Goal: Transaction & Acquisition: Purchase product/service

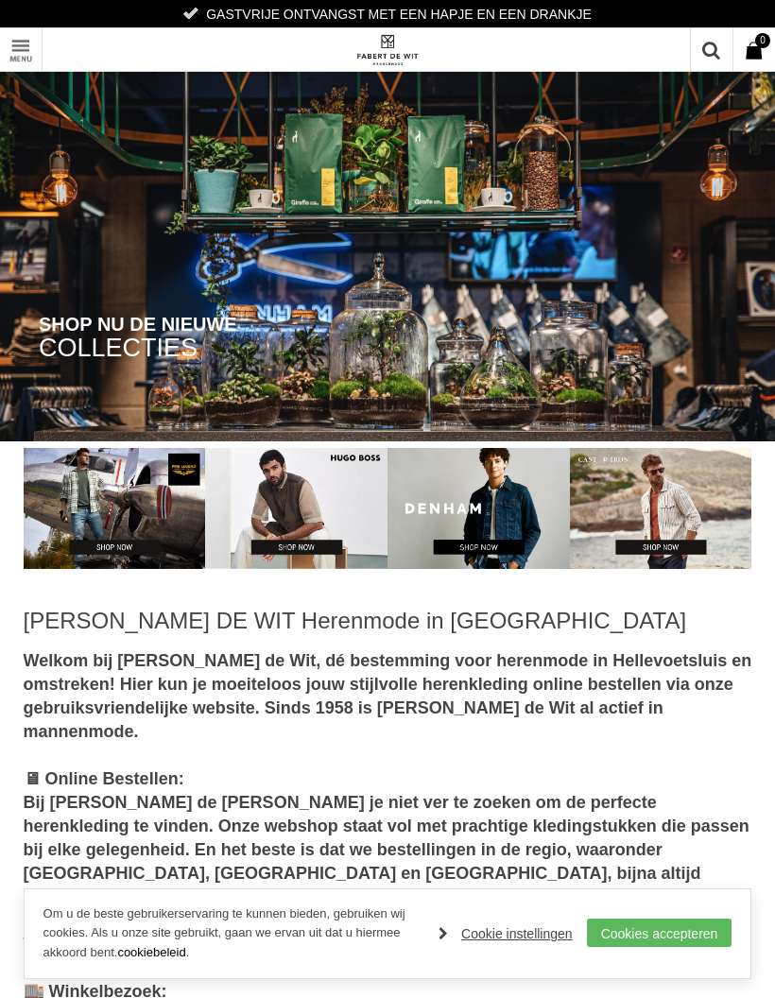
click at [13, 31] on link "Toon menu" at bounding box center [21, 49] width 43 height 43
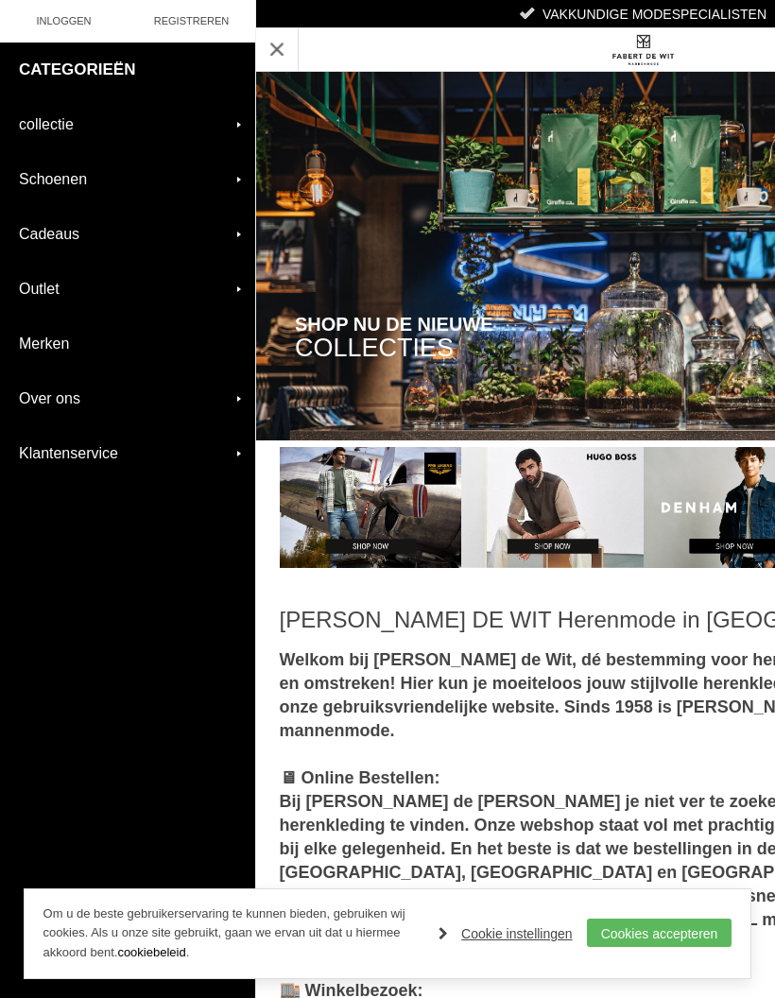
click at [32, 125] on link "collectie" at bounding box center [127, 124] width 255 height 54
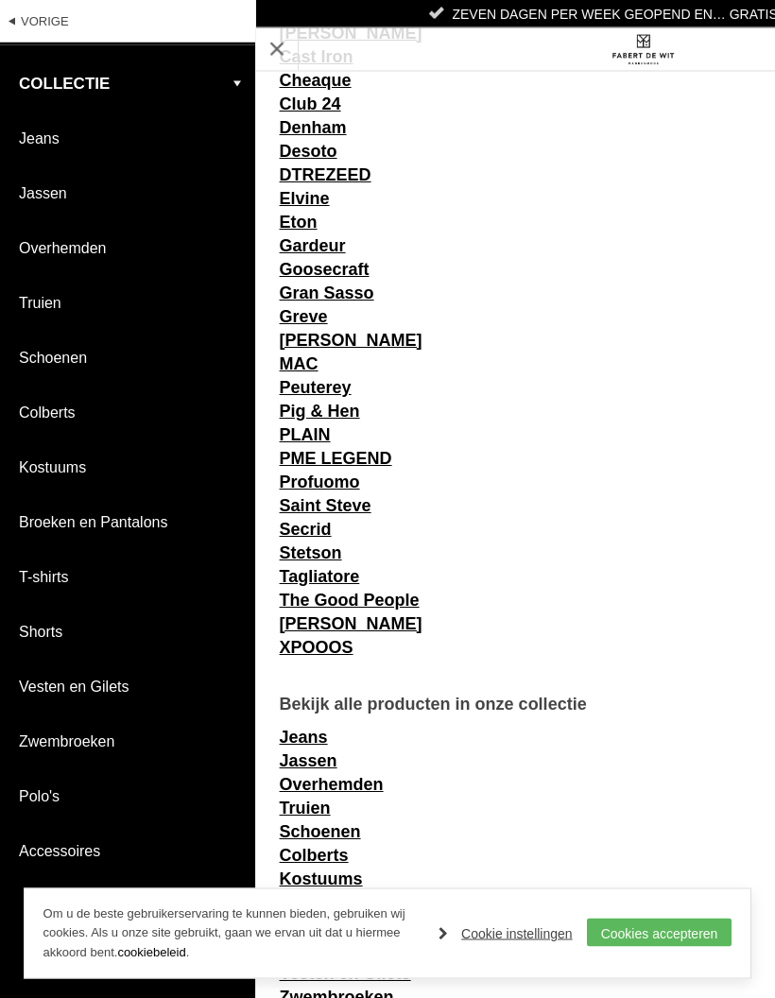
scroll to position [1767, 0]
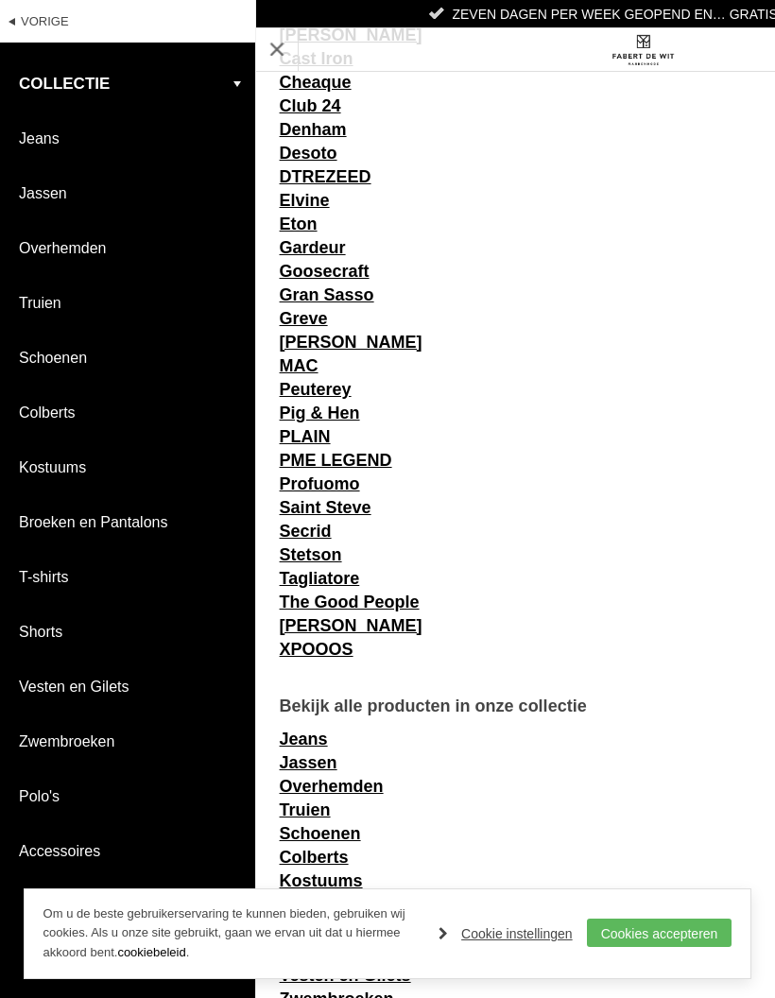
click at [412, 648] on div "COLLECTIES SHOP NU DE NIEUWE Home / FABERT DE WIT Herenmode in Hellevoetsluis W…" at bounding box center [642, 30] width 775 height 3595
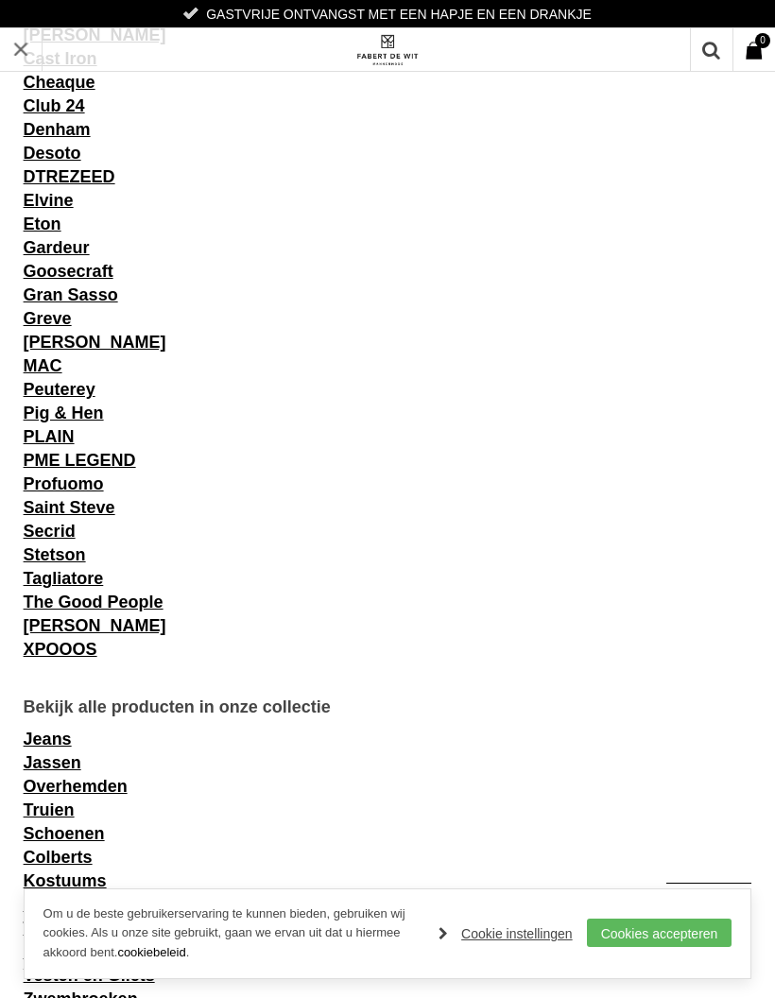
click at [129, 633] on link "[PERSON_NAME]" at bounding box center [95, 625] width 143 height 19
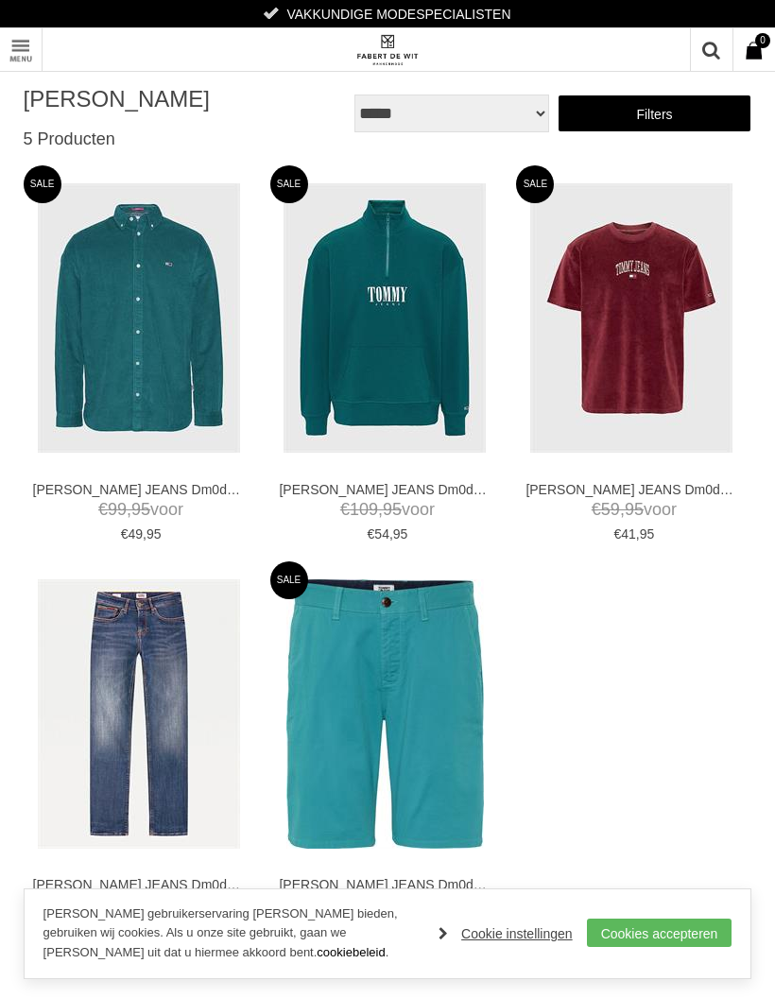
click at [11, 47] on link "Toon menu" at bounding box center [21, 49] width 43 height 43
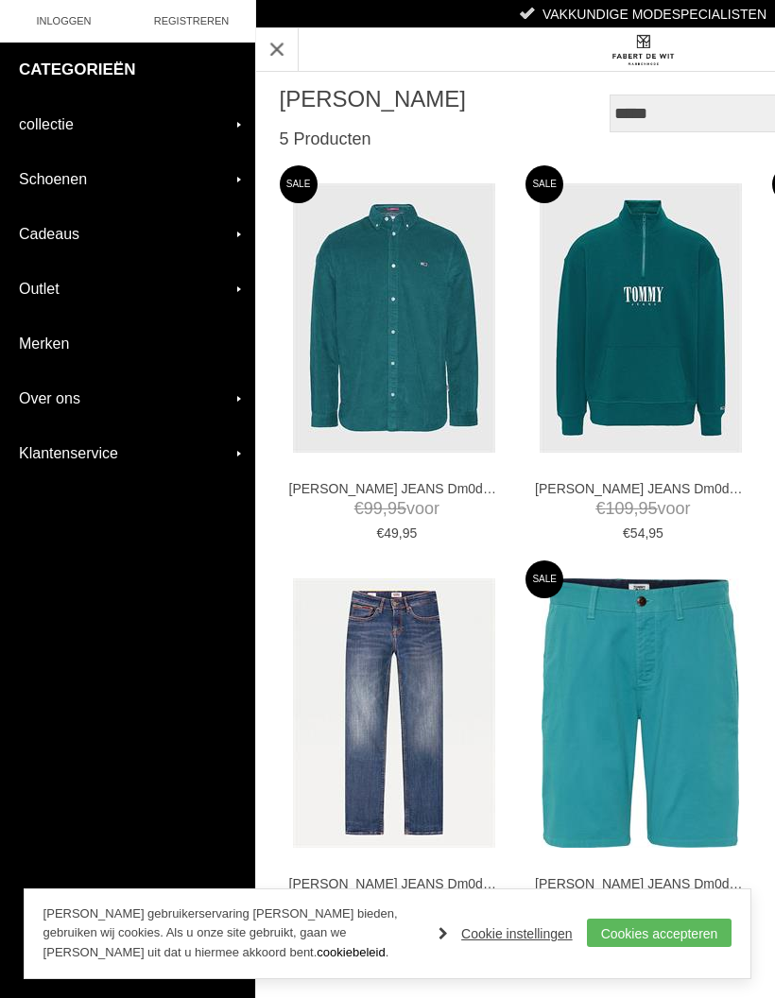
click at [708, 649] on div "**********" at bounding box center [642, 827] width 775 height 1654
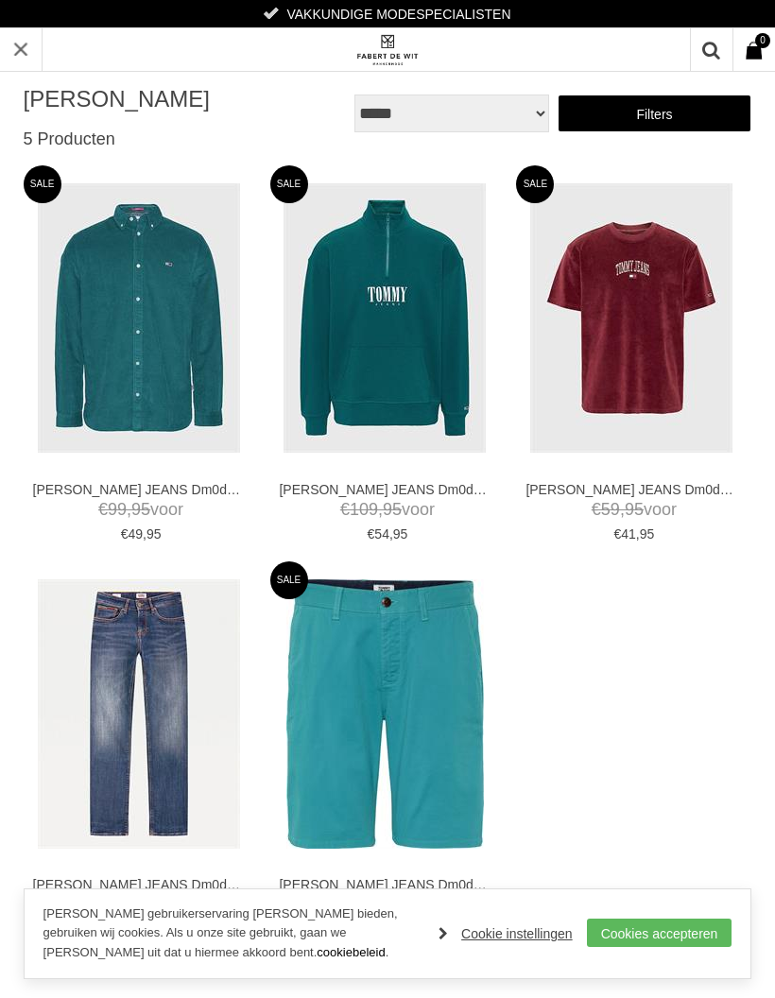
click at [703, 113] on link "Filters" at bounding box center [655, 114] width 195 height 38
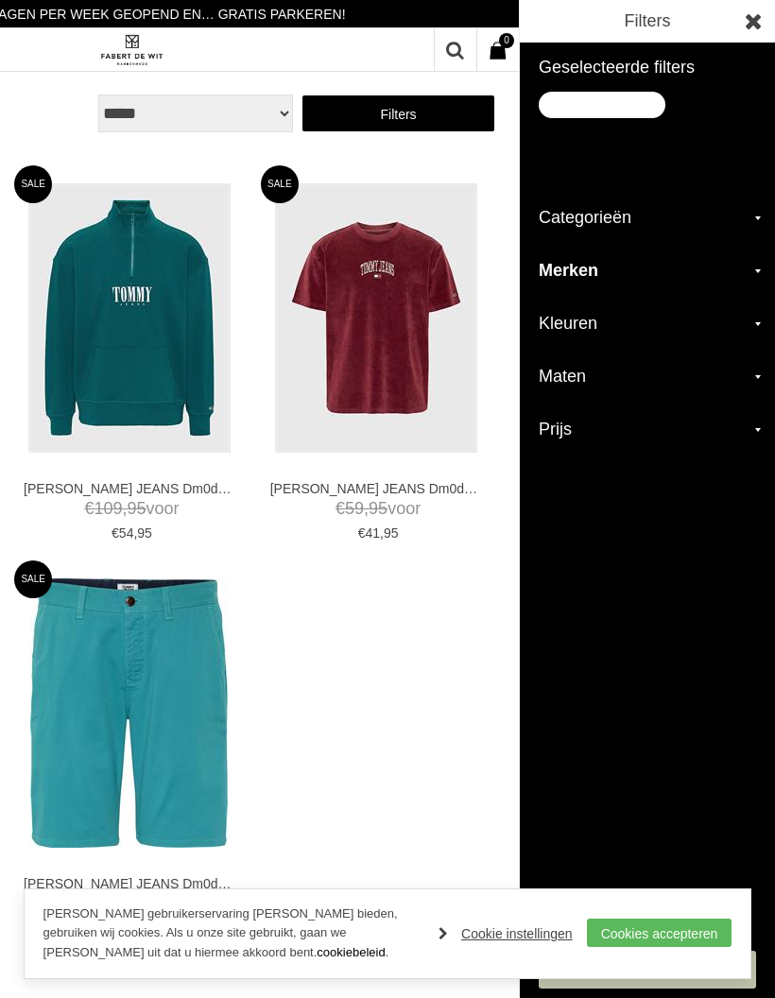
click at [733, 271] on h2 "Merken" at bounding box center [647, 271] width 255 height 53
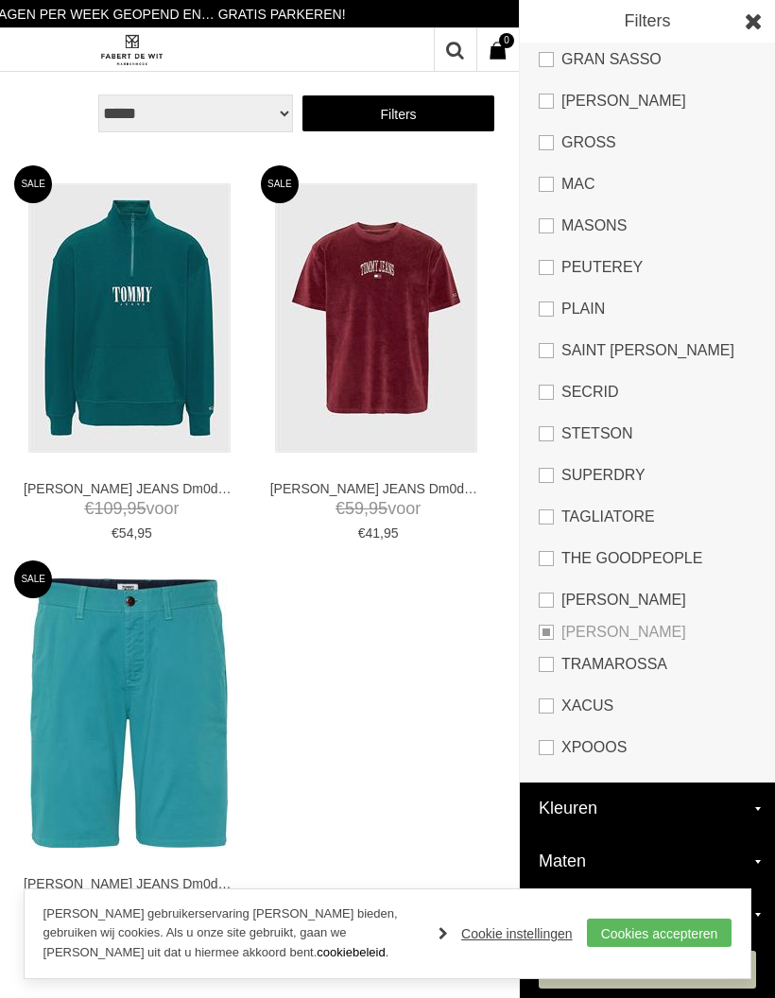
scroll to position [1184, 0]
click at [551, 597] on link "[PERSON_NAME]" at bounding box center [647, 600] width 217 height 42
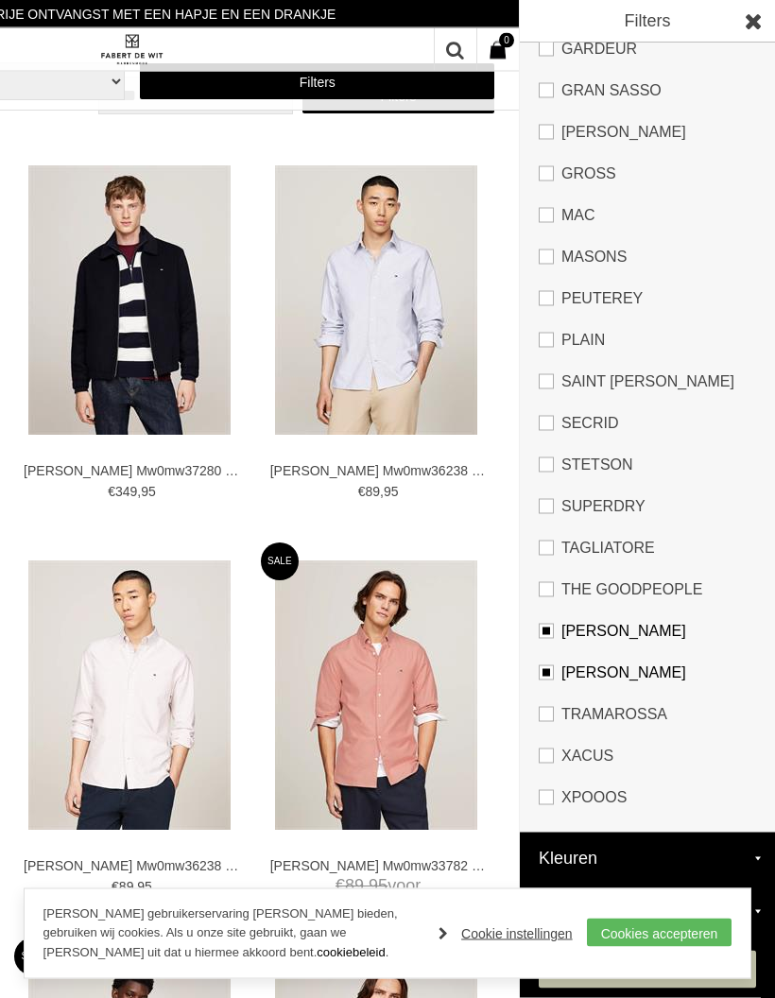
scroll to position [1159, 0]
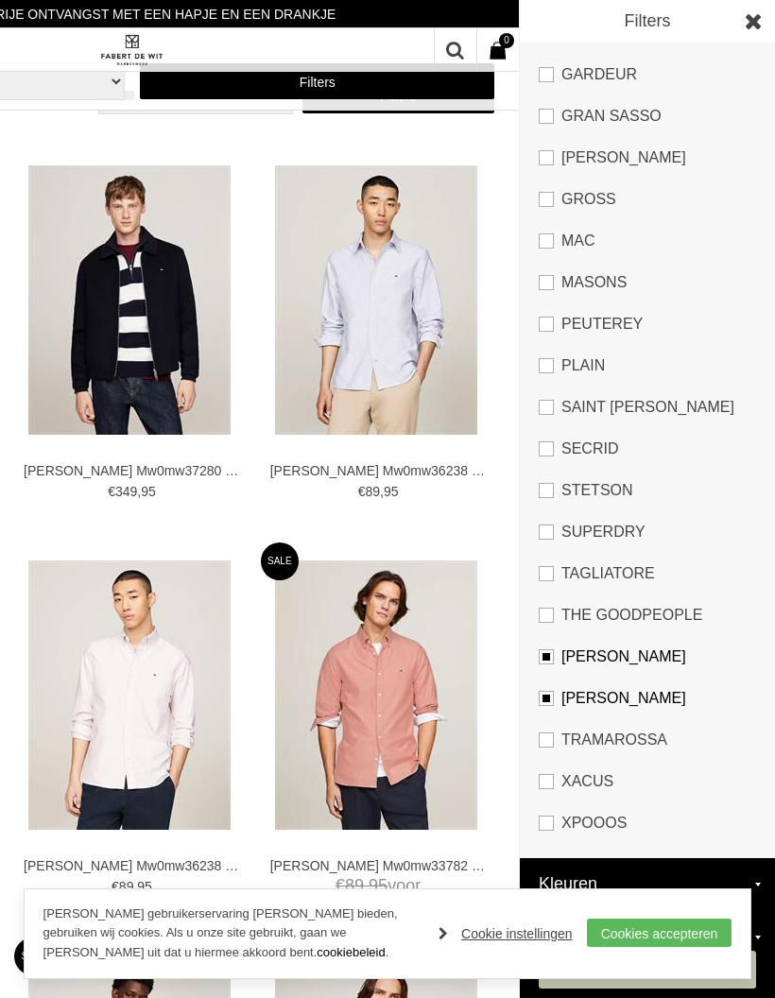
click at [747, 25] on link at bounding box center [754, 21] width 43 height 43
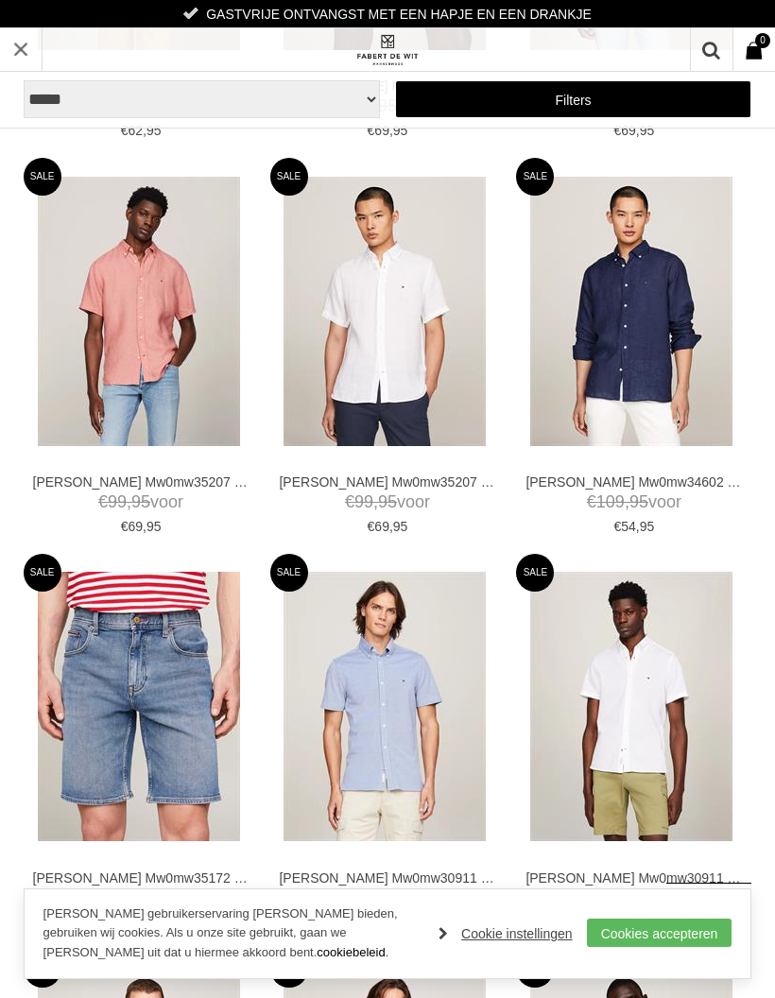
scroll to position [1581, 0]
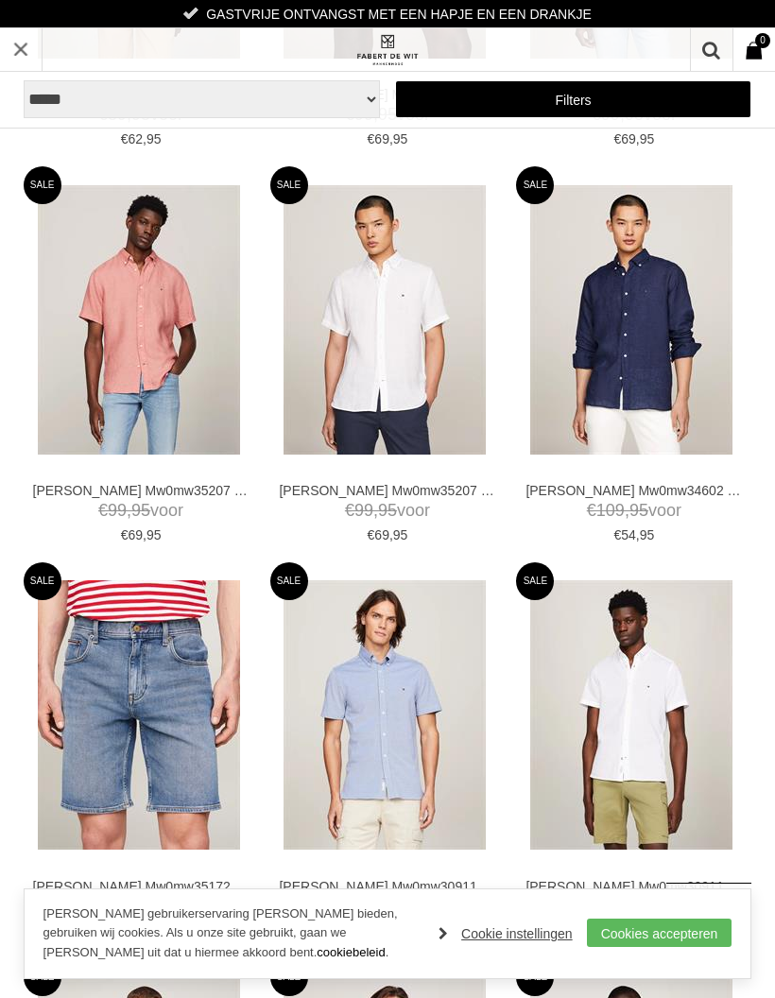
click at [623, 429] on img at bounding box center [631, 319] width 202 height 269
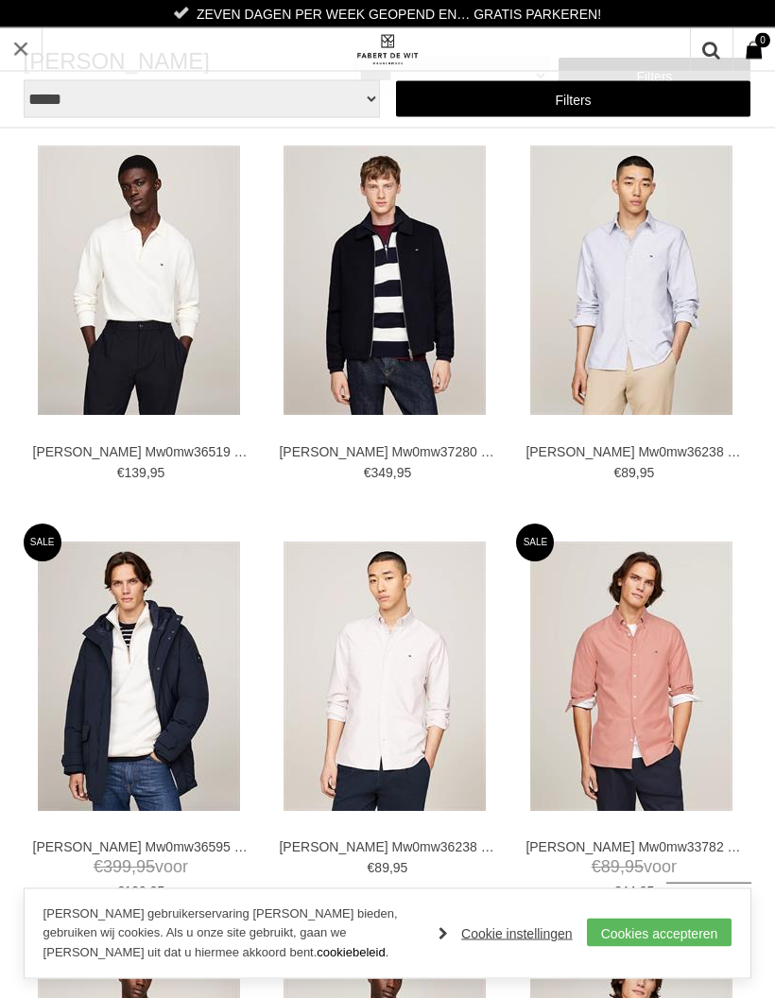
scroll to position [0, 0]
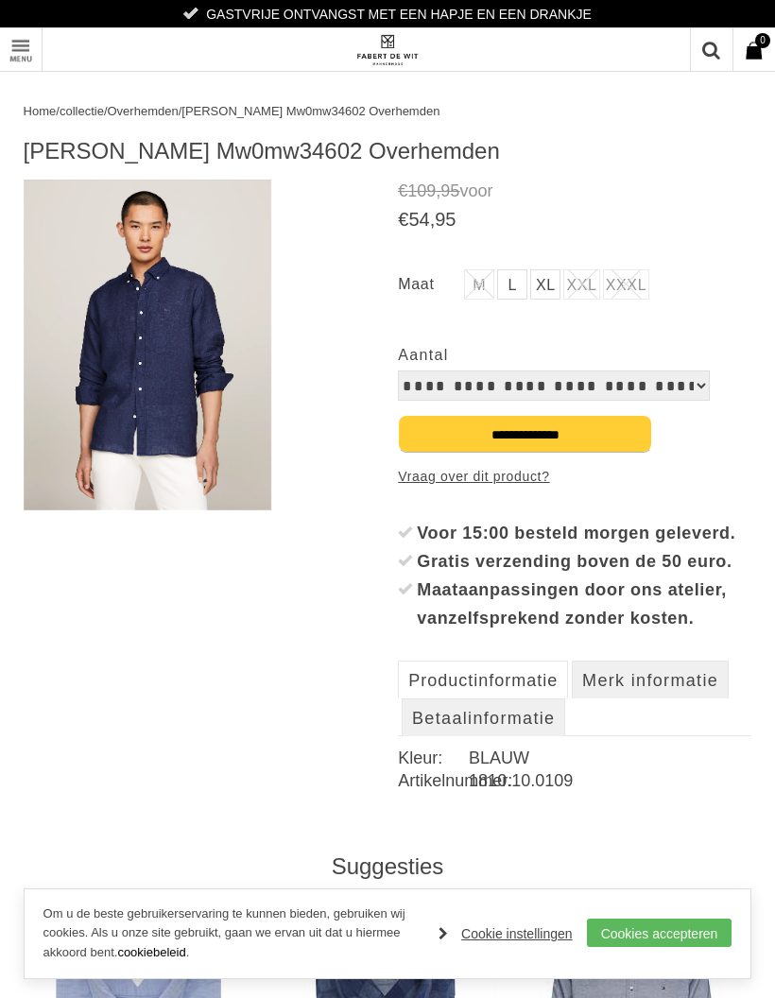
click at [105, 213] on img at bounding box center [148, 345] width 248 height 331
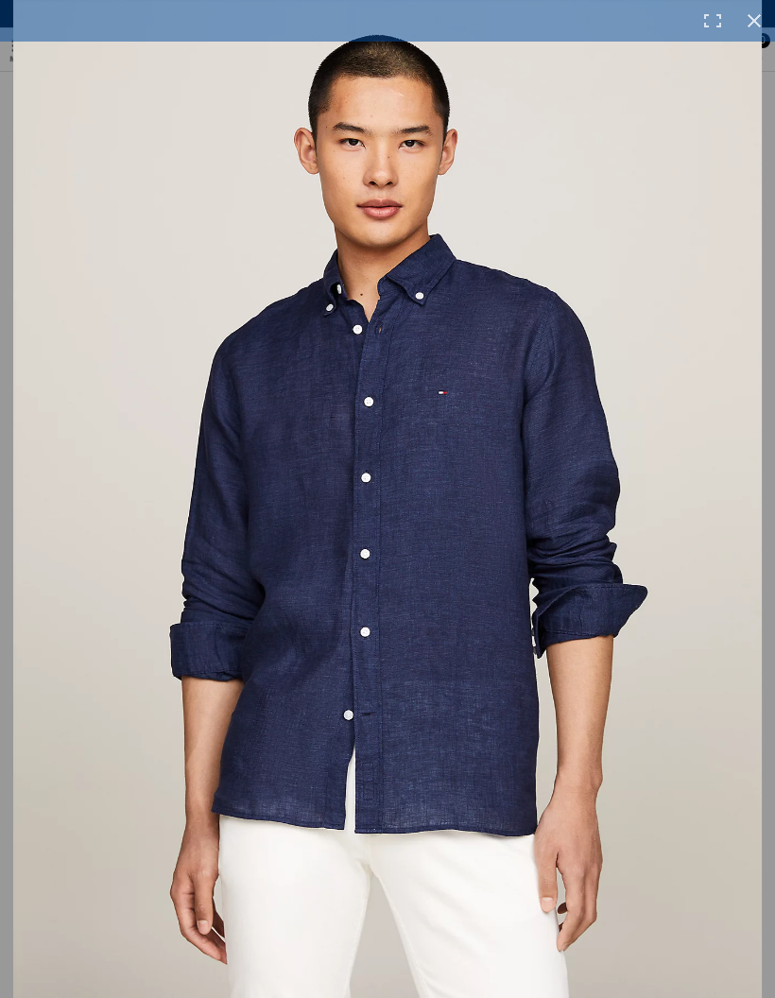
click at [751, 15] on link at bounding box center [754, 21] width 42 height 42
